Goal: Task Accomplishment & Management: Use online tool/utility

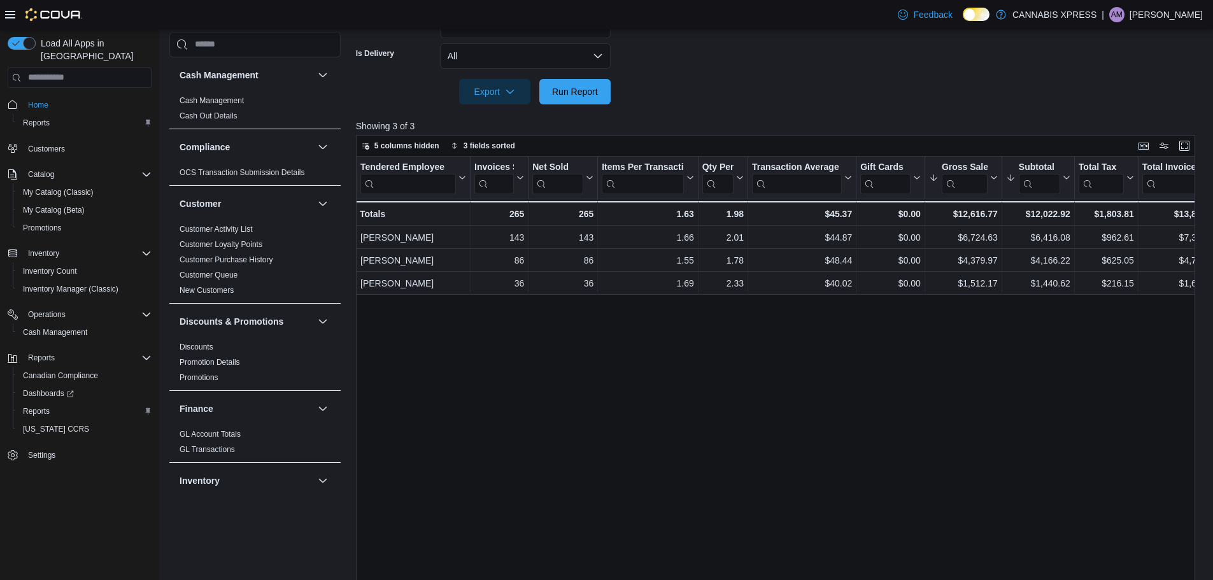
scroll to position [701, 0]
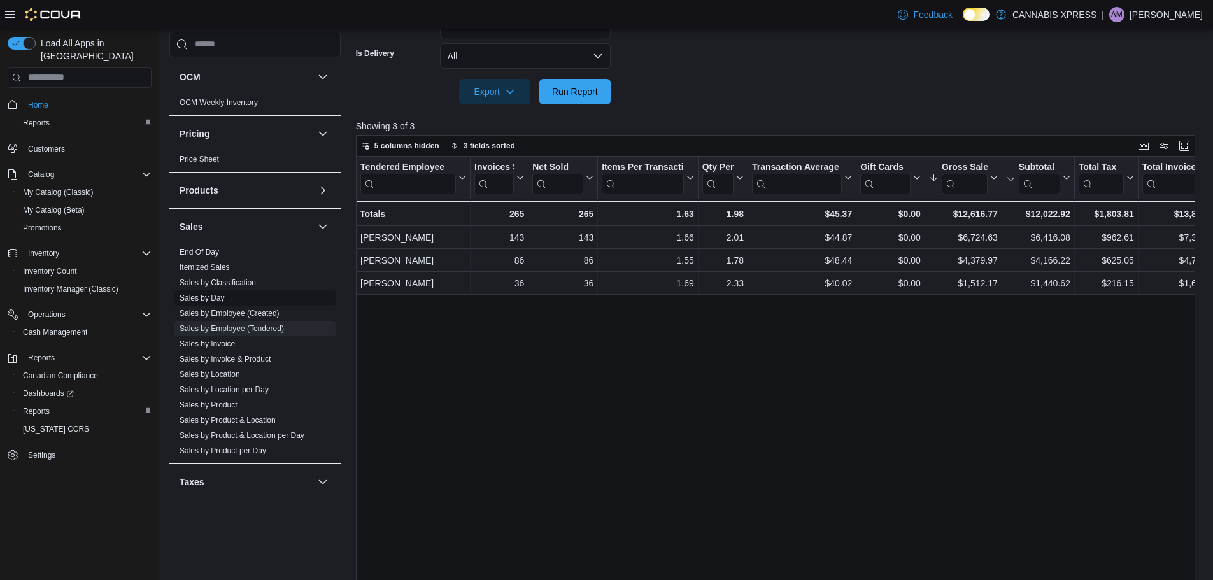
click at [215, 294] on link "Sales by Day" at bounding box center [202, 298] width 45 height 9
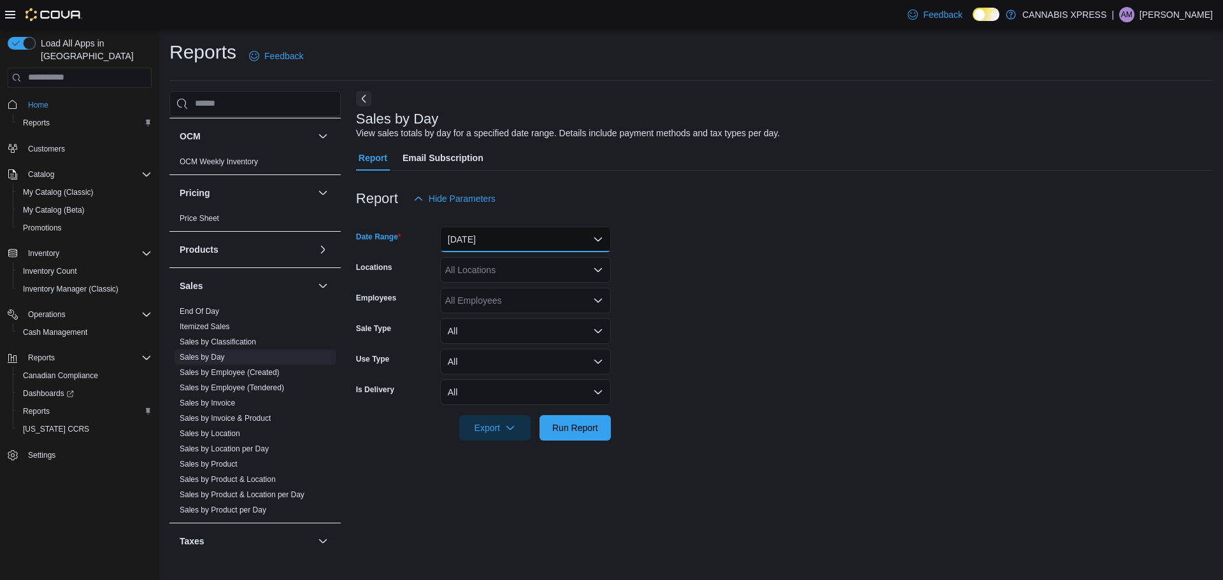
click at [528, 229] on button "[DATE]" at bounding box center [525, 239] width 171 height 25
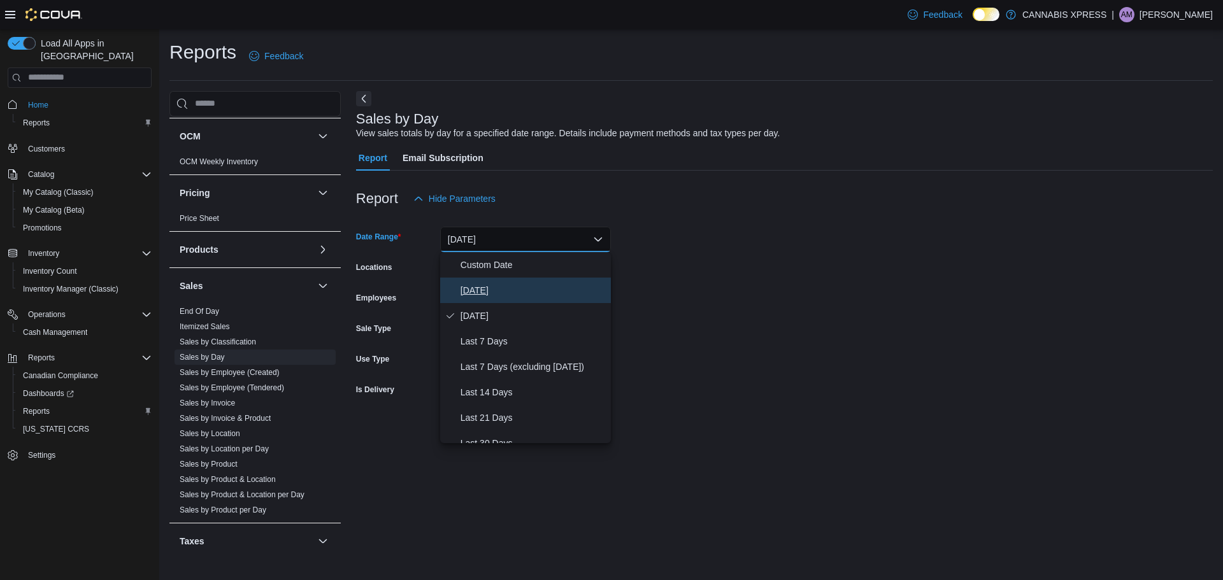
click at [494, 287] on span "[DATE]" at bounding box center [533, 290] width 145 height 15
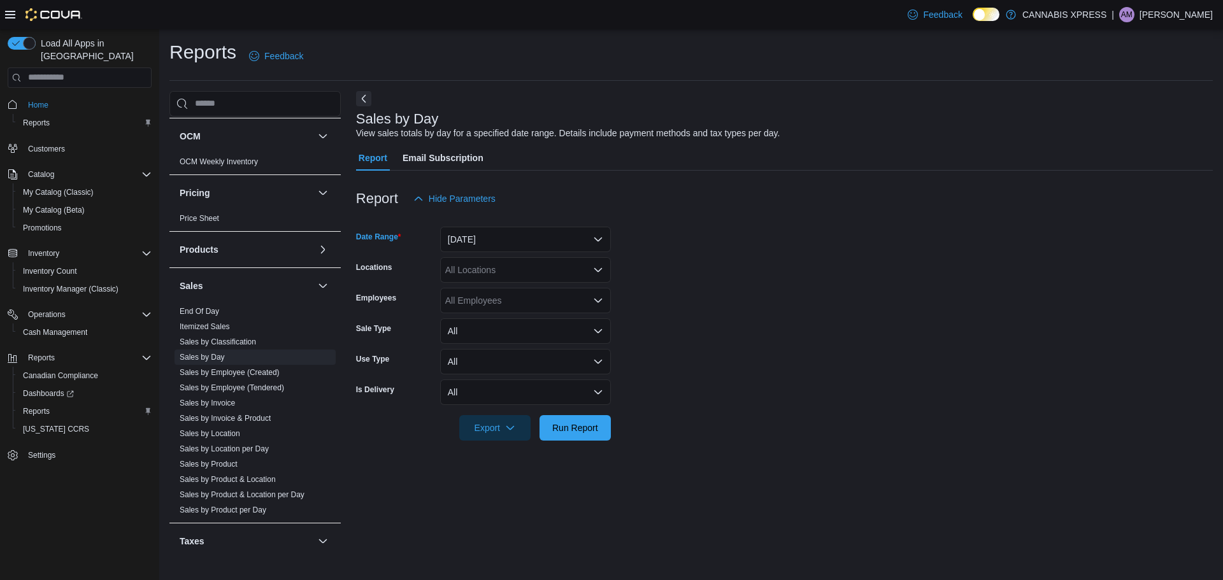
click at [501, 278] on div "All Locations" at bounding box center [525, 269] width 171 height 25
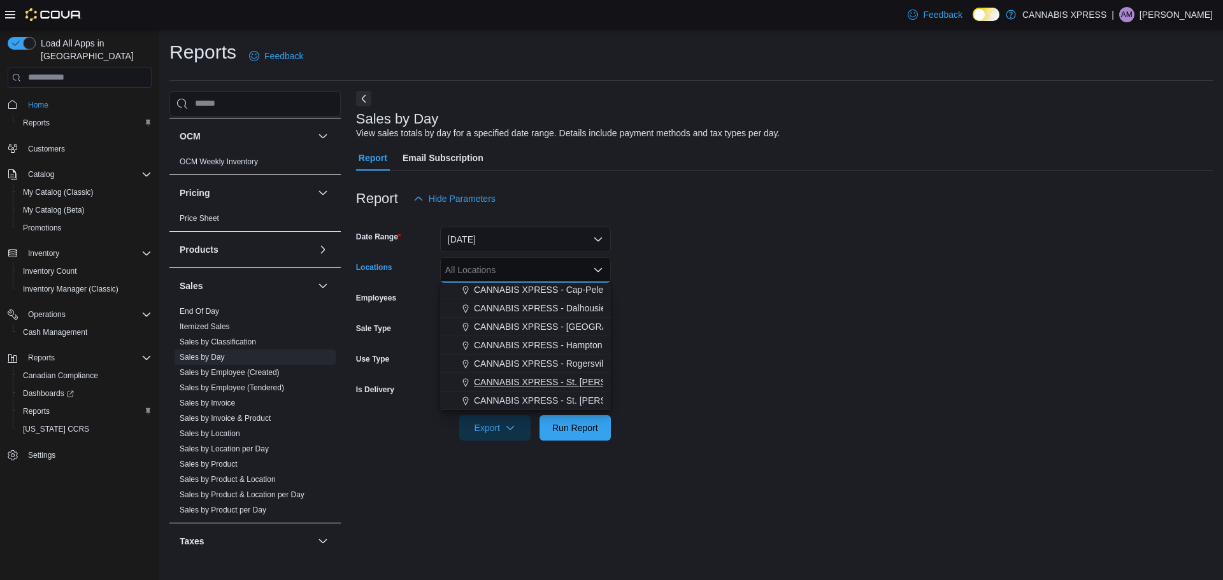
click at [573, 377] on span "CANNABIS XPRESS - St. [PERSON_NAME] ([GEOGRAPHIC_DATA])" at bounding box center [614, 382] width 280 height 13
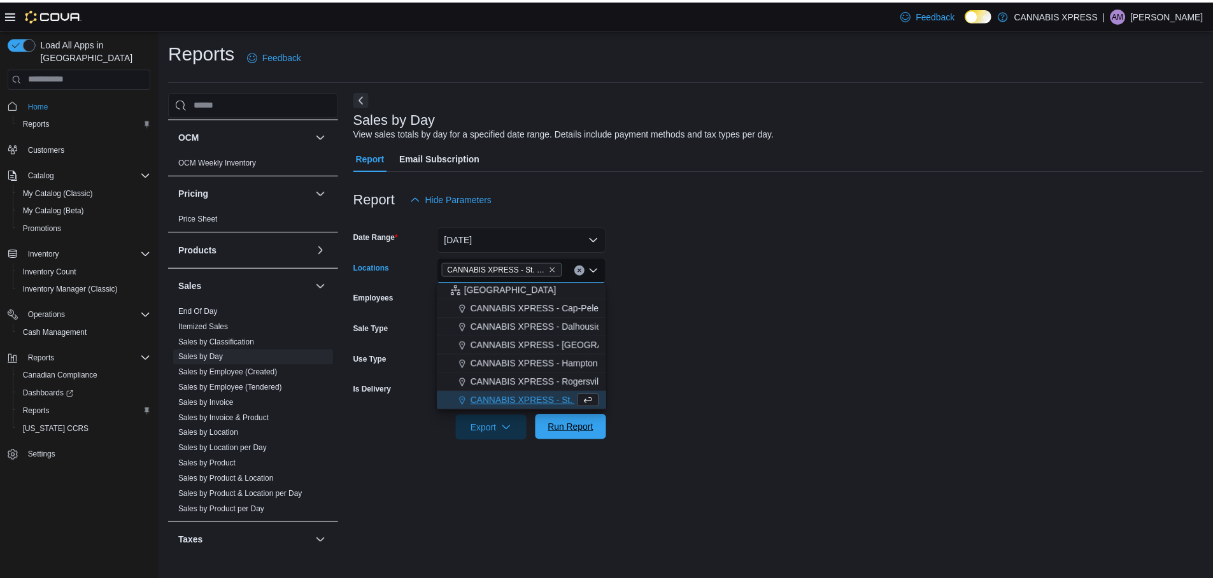
scroll to position [297, 0]
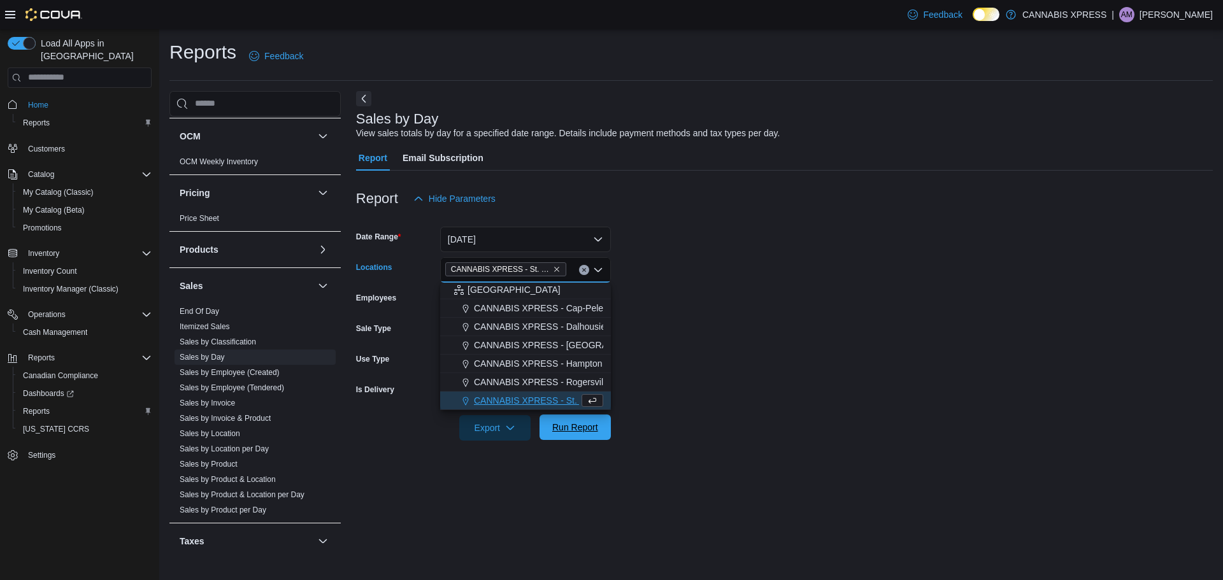
click at [570, 427] on span "Run Report" at bounding box center [575, 427] width 46 height 13
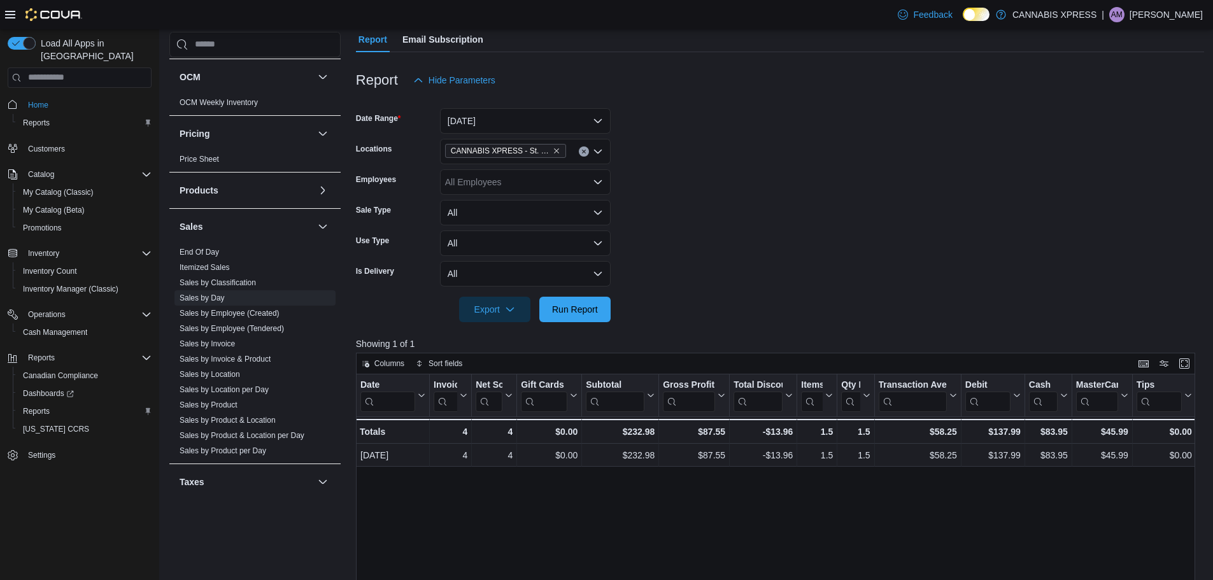
scroll to position [127, 0]
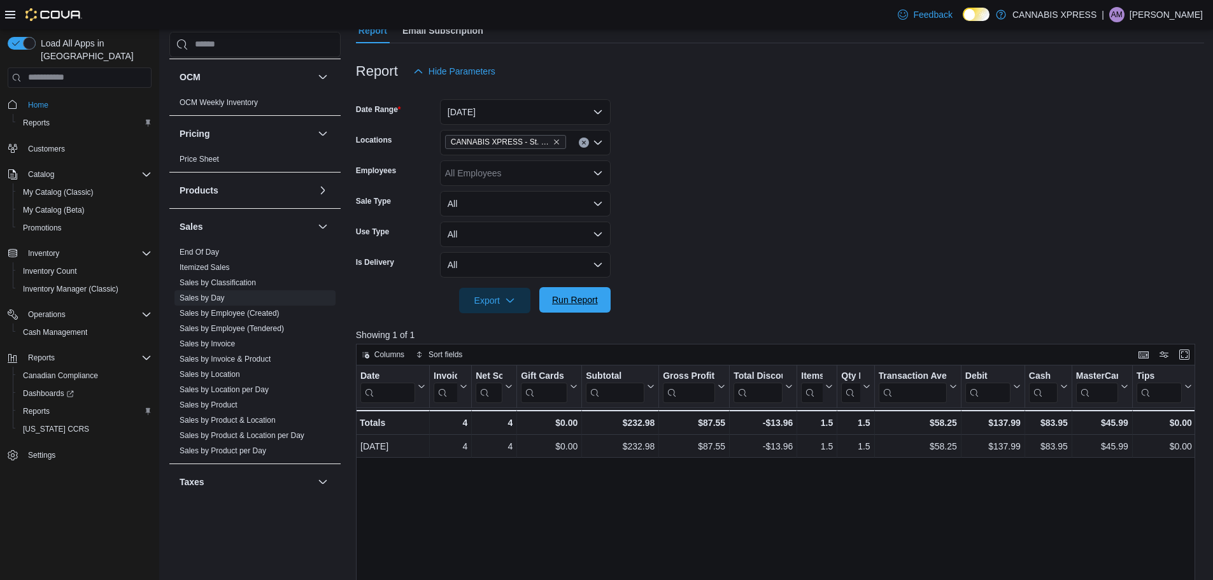
click at [562, 303] on span "Run Report" at bounding box center [575, 300] width 46 height 13
